Goal: Information Seeking & Learning: Learn about a topic

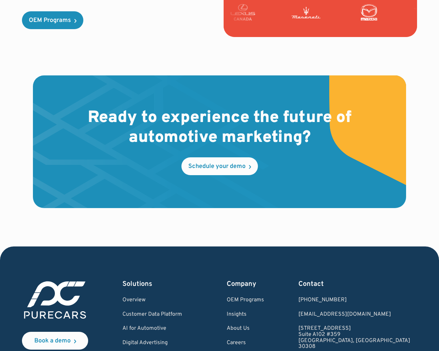
scroll to position [1984, 0]
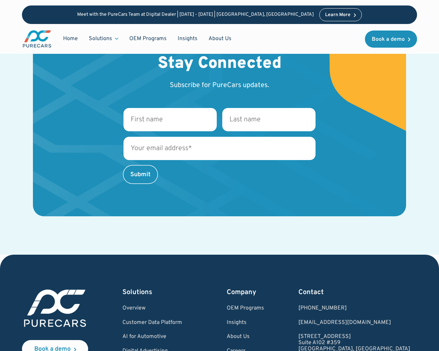
scroll to position [1295, 0]
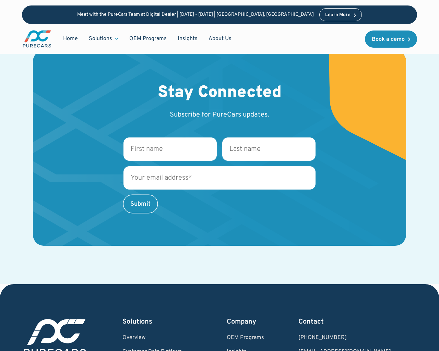
scroll to position [1498, 0]
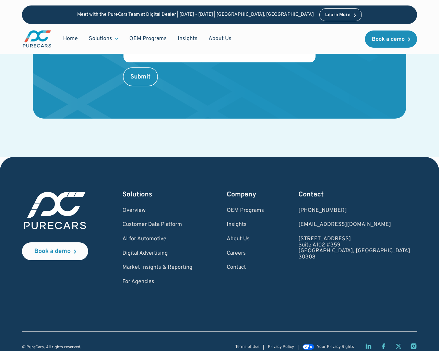
scroll to position [1498, 0]
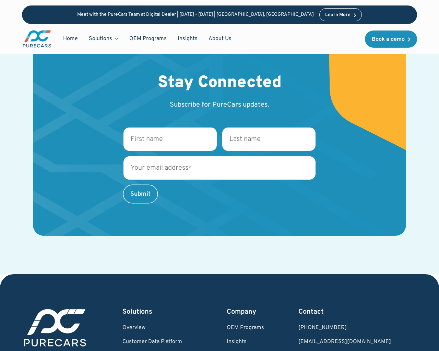
scroll to position [1326, 0]
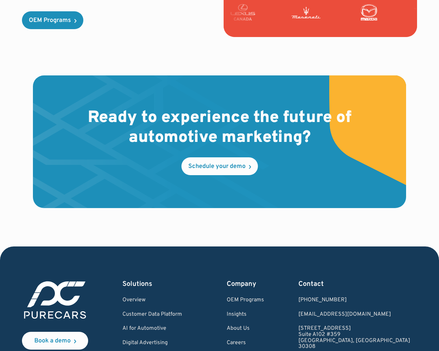
scroll to position [1984, 0]
